Goal: Task Accomplishment & Management: Book appointment/travel/reservation

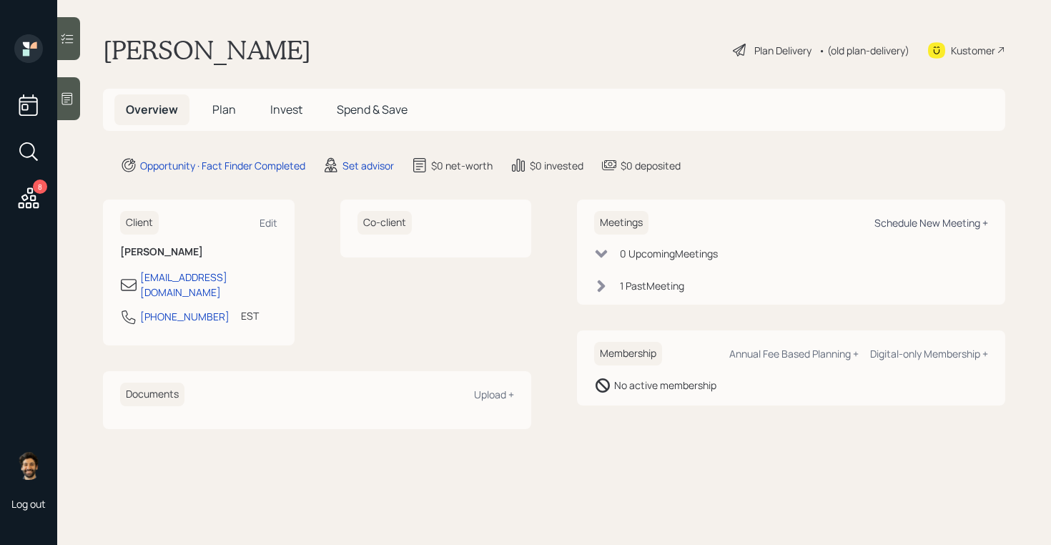
click at [912, 224] on div "Schedule New Meeting +" at bounding box center [932, 223] width 114 height 14
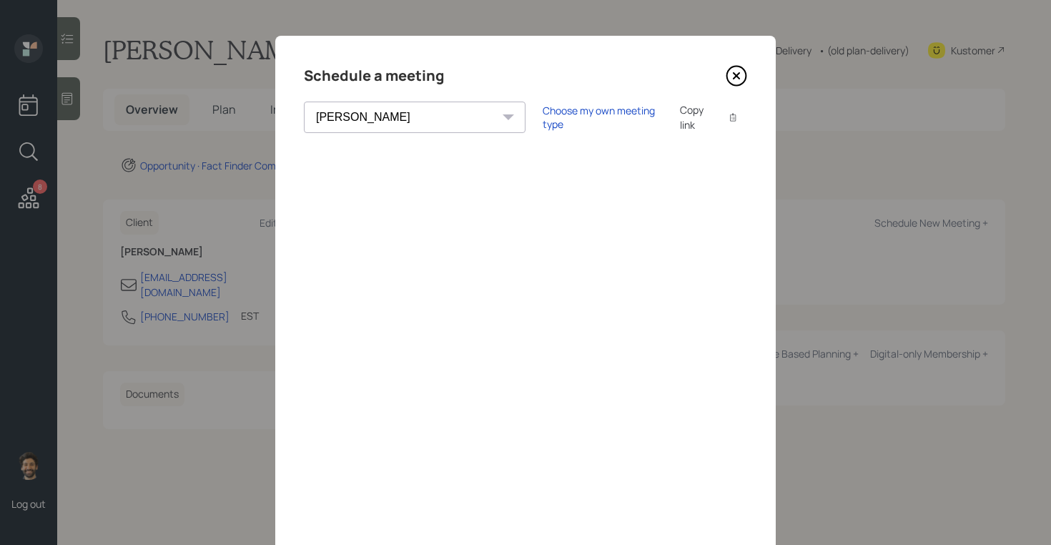
click at [394, 123] on select "[PERSON_NAME] [PERSON_NAME] [PERSON_NAME] [PERSON_NAME] [PERSON_NAME] [PERSON_N…" at bounding box center [415, 117] width 222 height 31
select select "f14b762f-c7c2-4b89-9227-8fa891345eea"
click at [304, 102] on select "[PERSON_NAME] [PERSON_NAME] [PERSON_NAME] [PERSON_NAME] [PERSON_NAME] [PERSON_N…" at bounding box center [415, 117] width 222 height 31
click at [680, 120] on div "Copy link" at bounding box center [696, 117] width 33 height 30
